Goal: Transaction & Acquisition: Purchase product/service

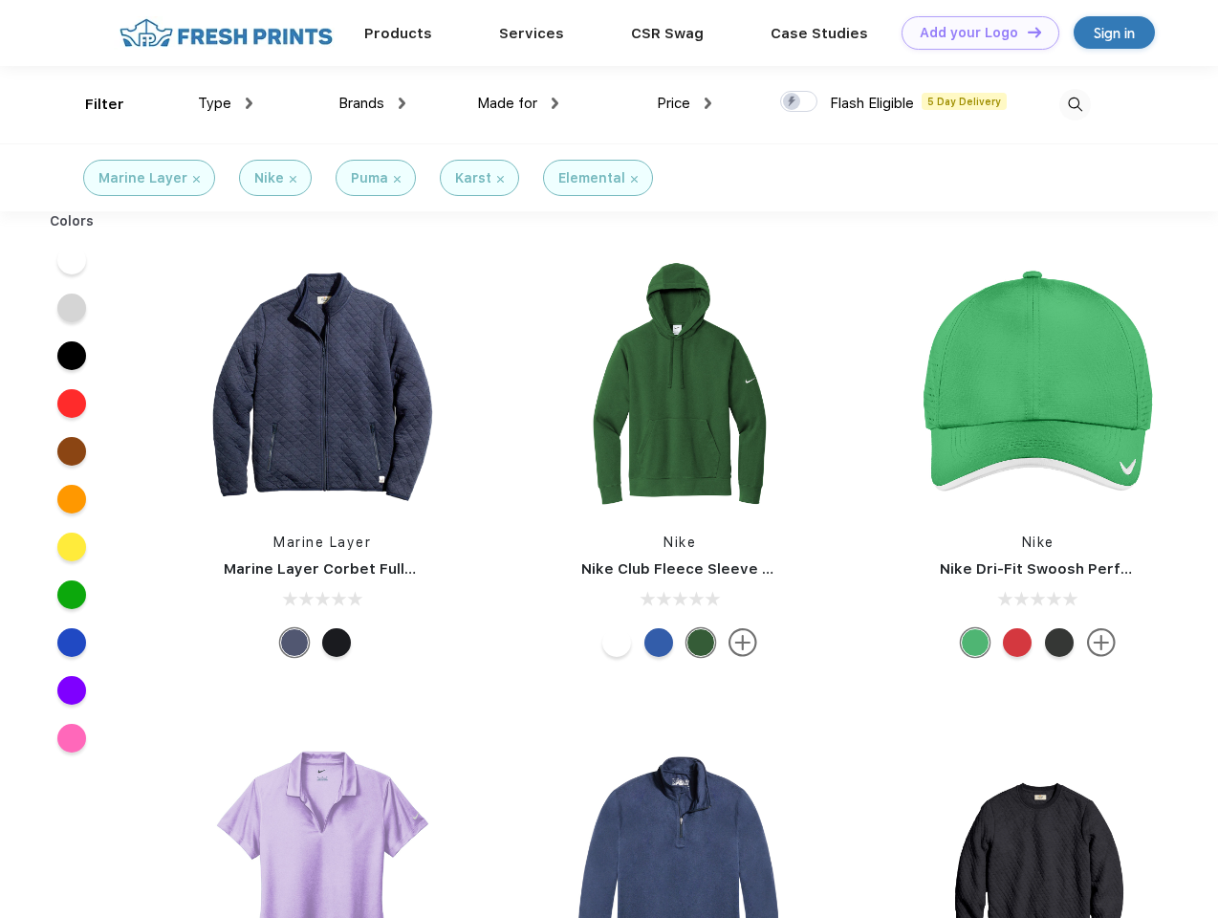
click at [973, 33] on link "Add your Logo Design Tool" at bounding box center [980, 32] width 158 height 33
click at [0, 0] on div "Design Tool" at bounding box center [0, 0] width 0 height 0
click at [1026, 32] on link "Add your Logo Design Tool" at bounding box center [980, 32] width 158 height 33
click at [92, 104] on div "Filter" at bounding box center [104, 105] width 39 height 22
click at [226, 103] on span "Type" at bounding box center [214, 103] width 33 height 17
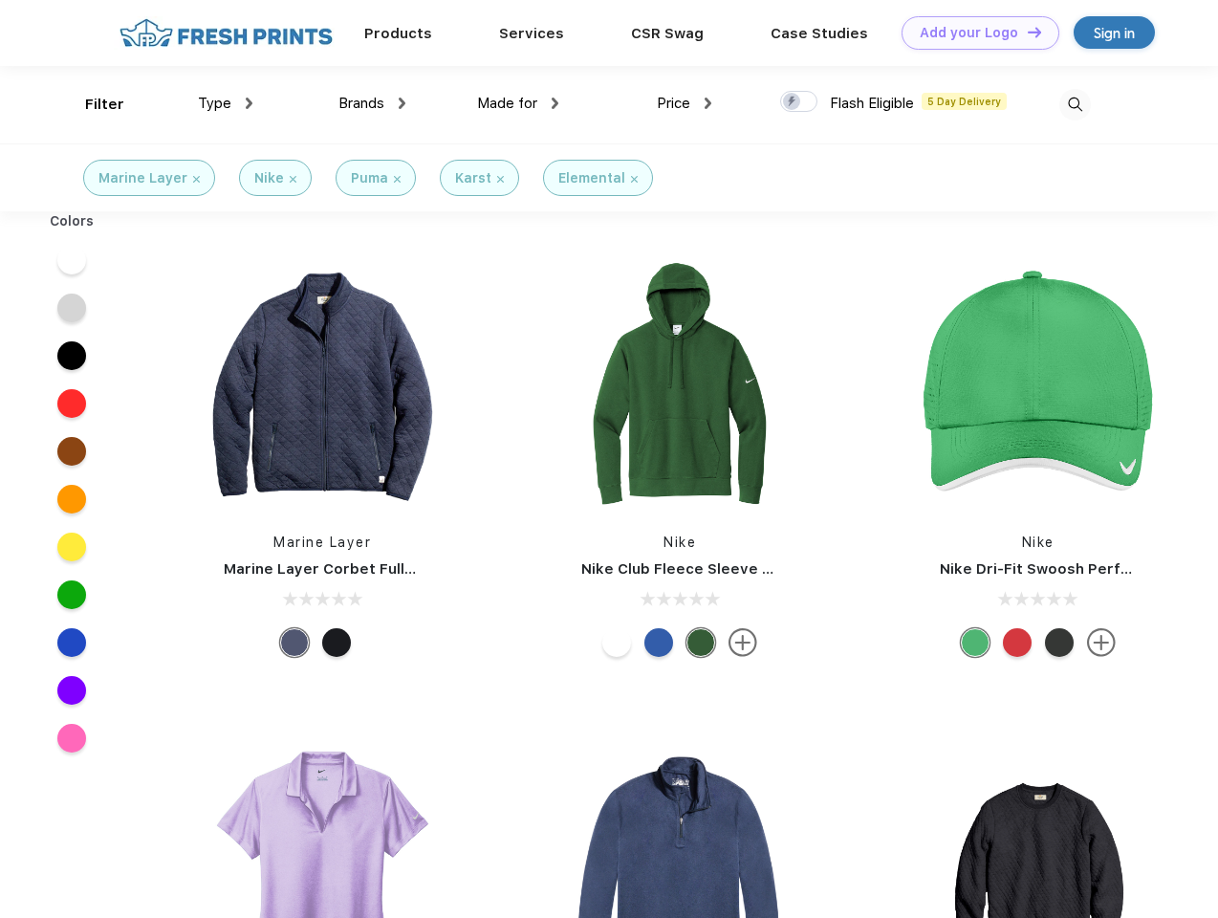
click at [372, 103] on span "Brands" at bounding box center [361, 103] width 46 height 17
click at [518, 103] on span "Made for" at bounding box center [507, 103] width 60 height 17
click at [684, 103] on span "Price" at bounding box center [673, 103] width 33 height 17
click at [799, 102] on div at bounding box center [798, 101] width 37 height 21
click at [793, 102] on input "checkbox" at bounding box center [786, 96] width 12 height 12
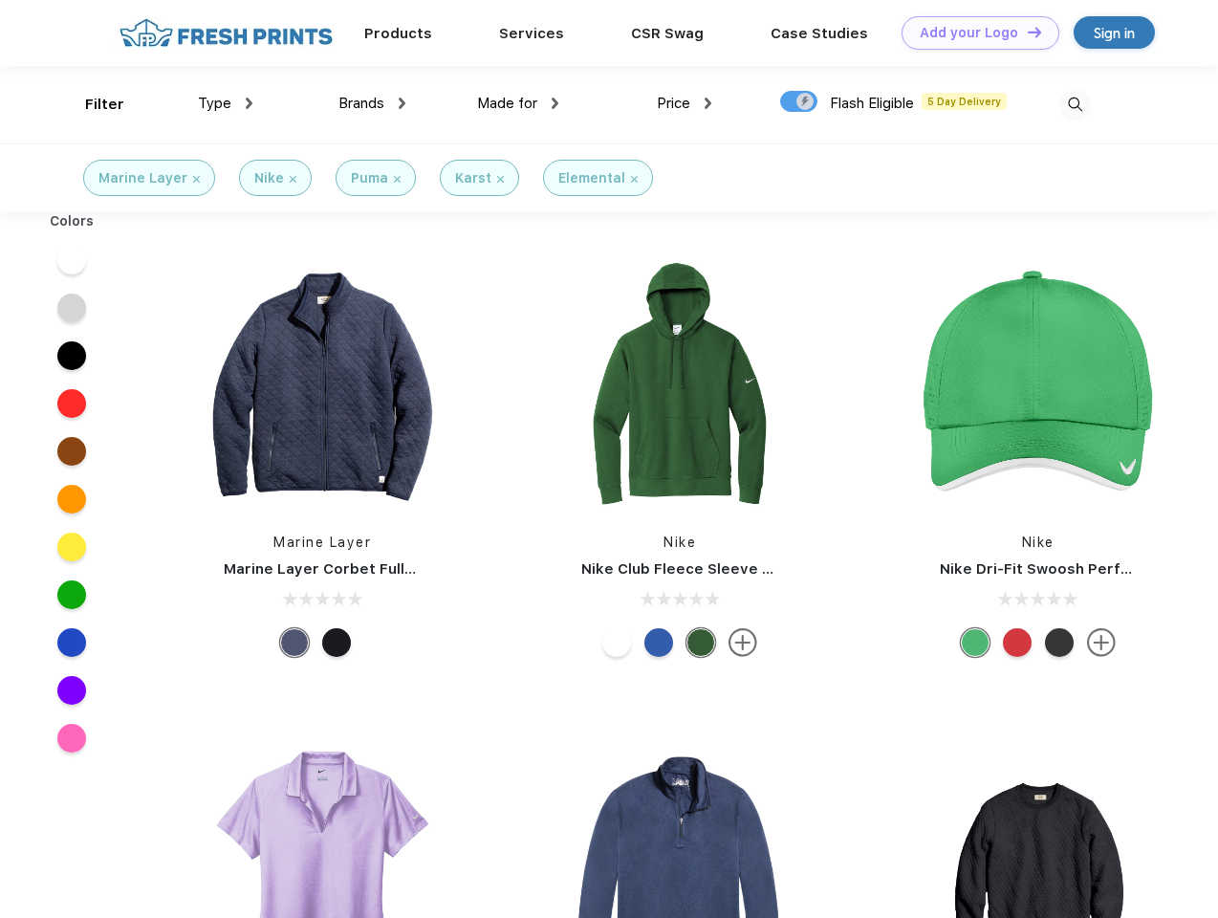
click at [1075, 104] on img at bounding box center [1075, 105] width 32 height 32
